Goal: Find specific page/section: Find specific page/section

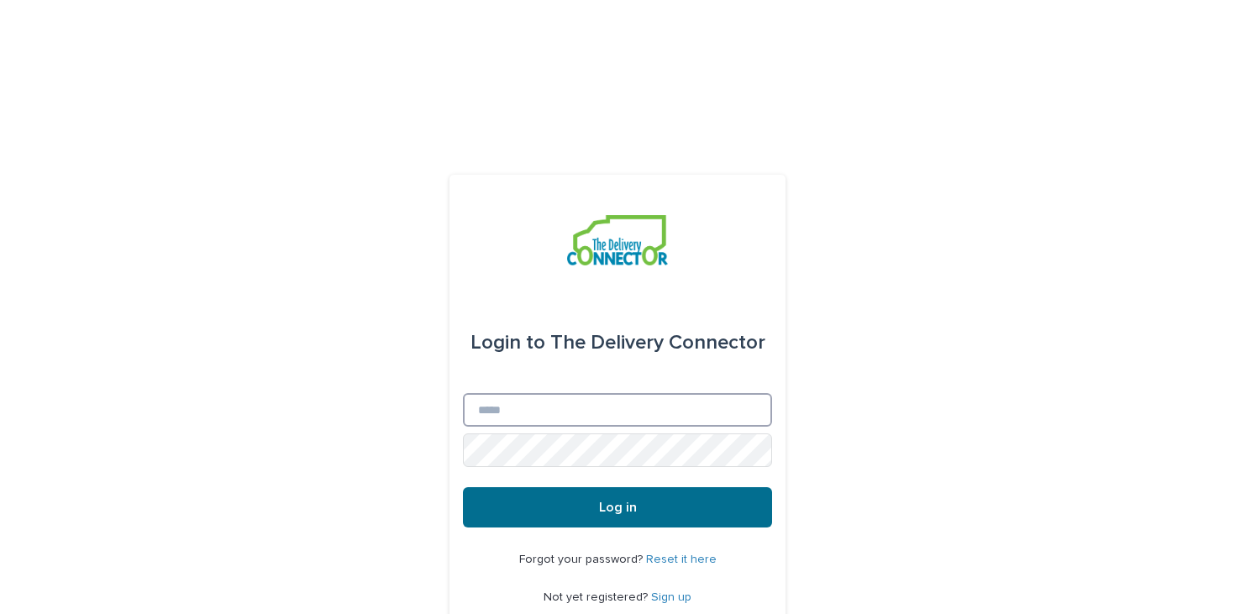
type input "**********"
click at [675, 487] on button "Log in" at bounding box center [617, 507] width 309 height 40
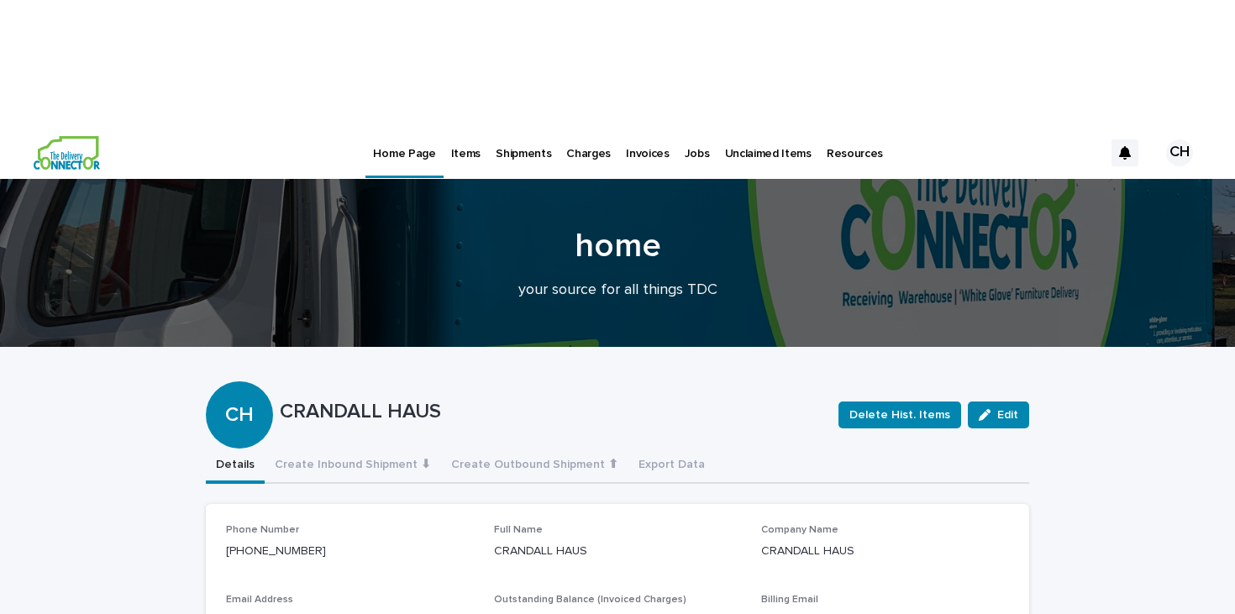
click at [640, 126] on p "Invoices" at bounding box center [648, 143] width 44 height 35
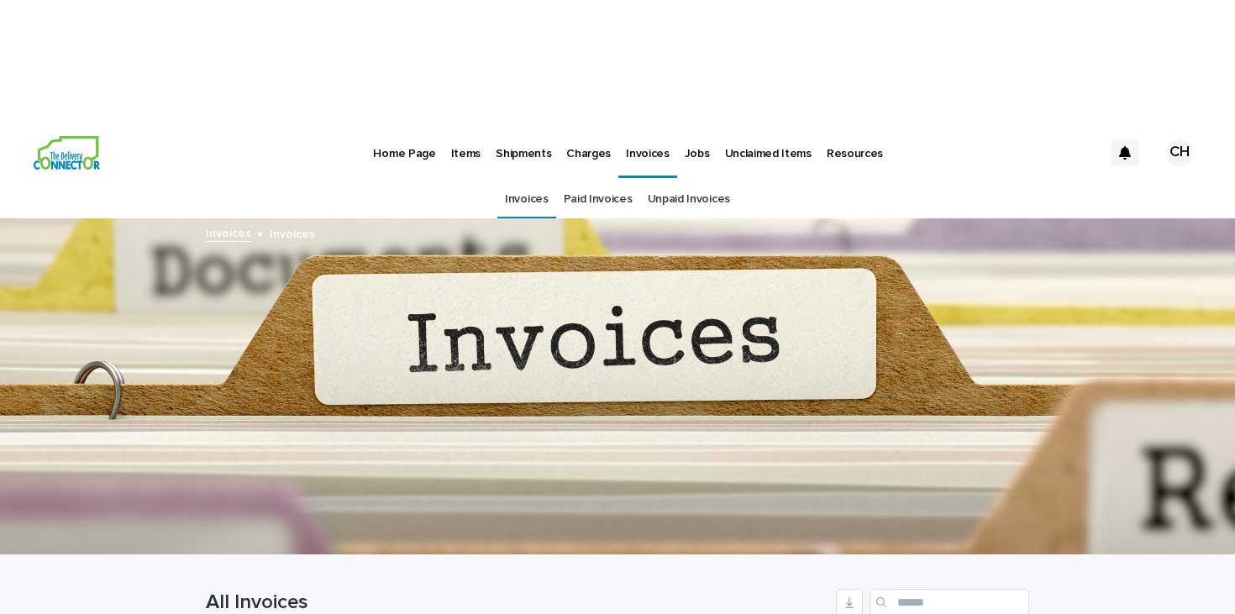
click at [63, 136] on img at bounding box center [67, 153] width 66 height 34
